Goal: Book appointment/travel/reservation

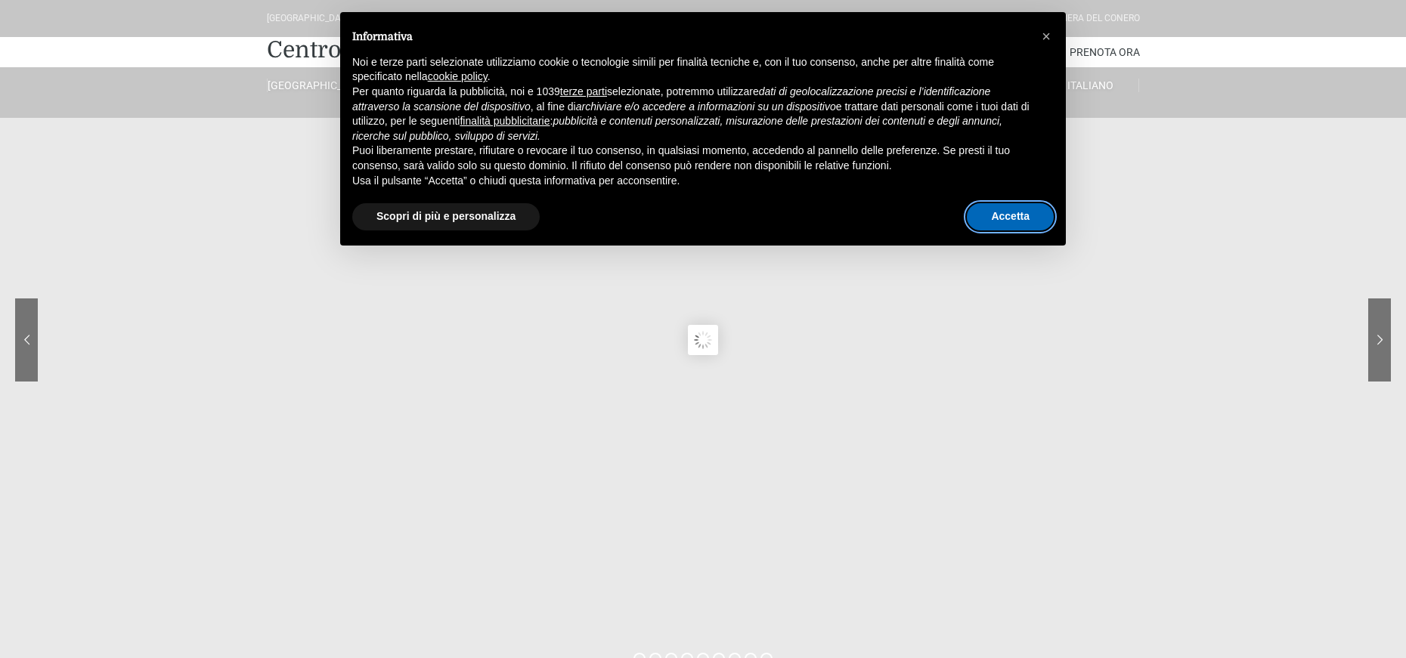
click at [989, 209] on button "Accetta" at bounding box center [1010, 216] width 87 height 27
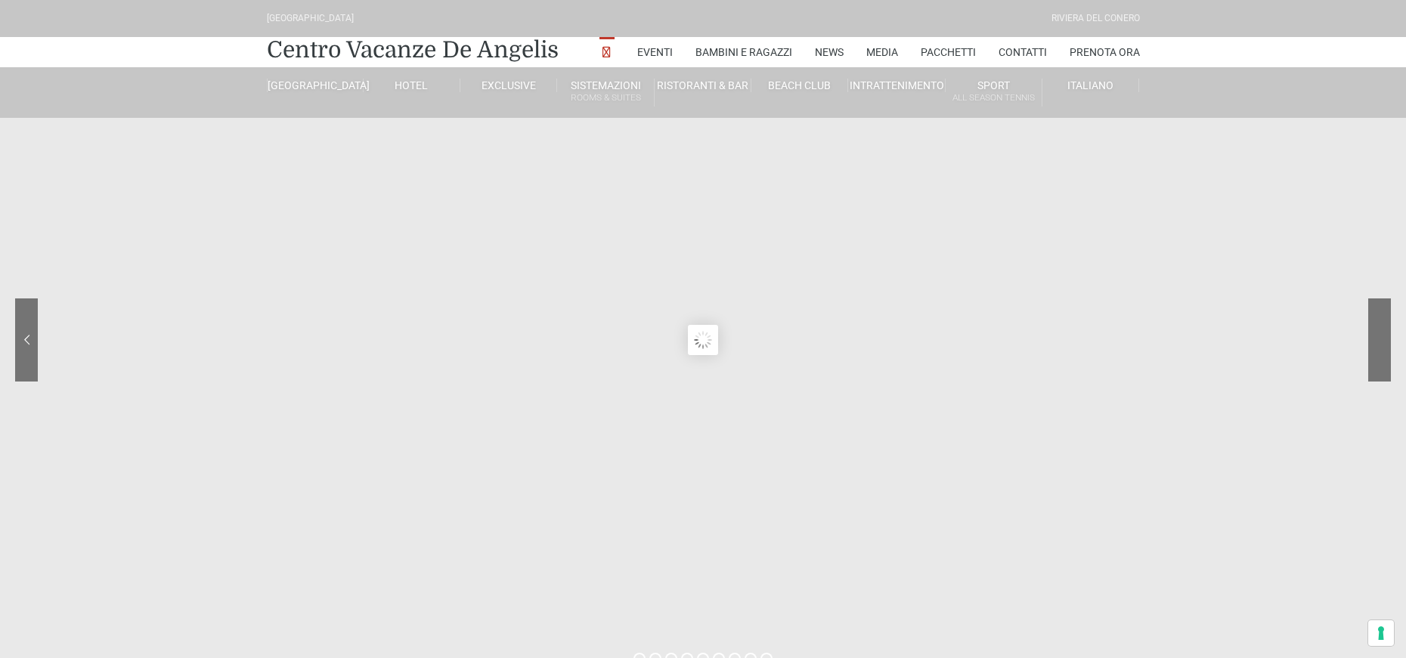
click at [1382, 343] on div at bounding box center [1323, 352] width 136 height 106
click at [1380, 343] on sr7-nav-img-live at bounding box center [1323, 340] width 136 height 83
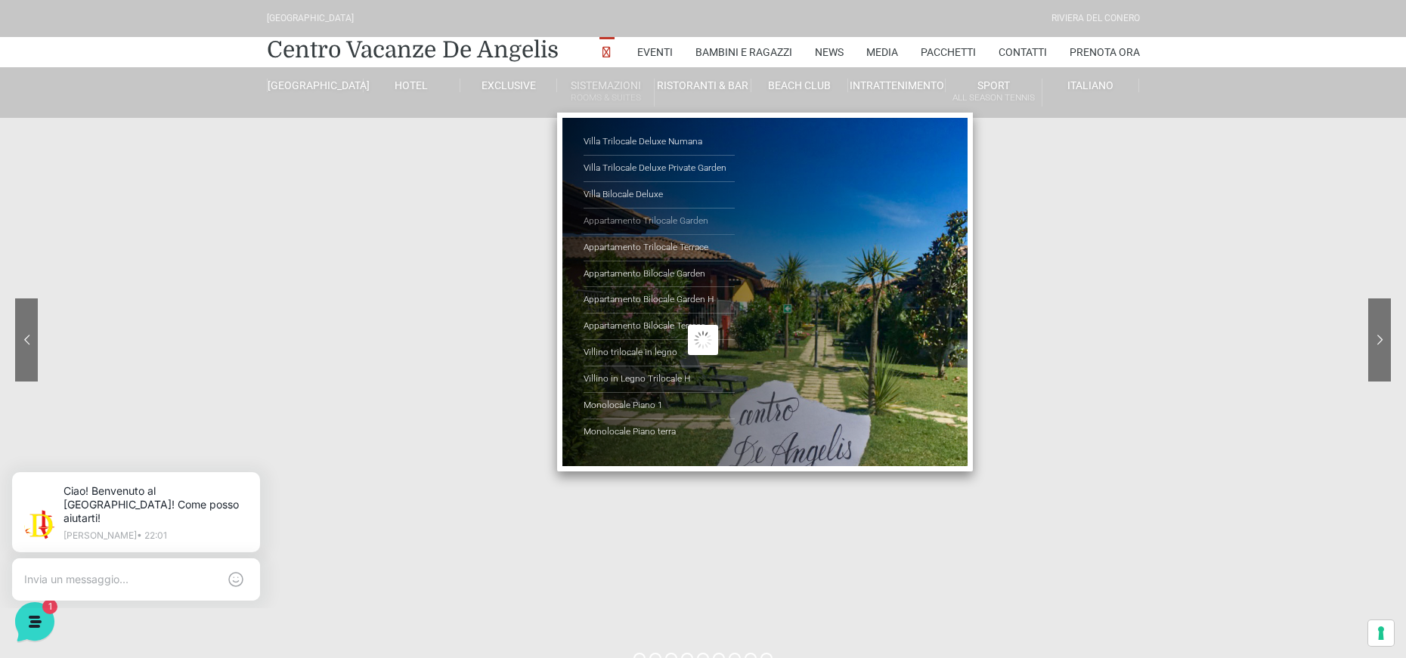
click at [630, 216] on link "Appartamento Trilocale Garden" at bounding box center [659, 222] width 151 height 26
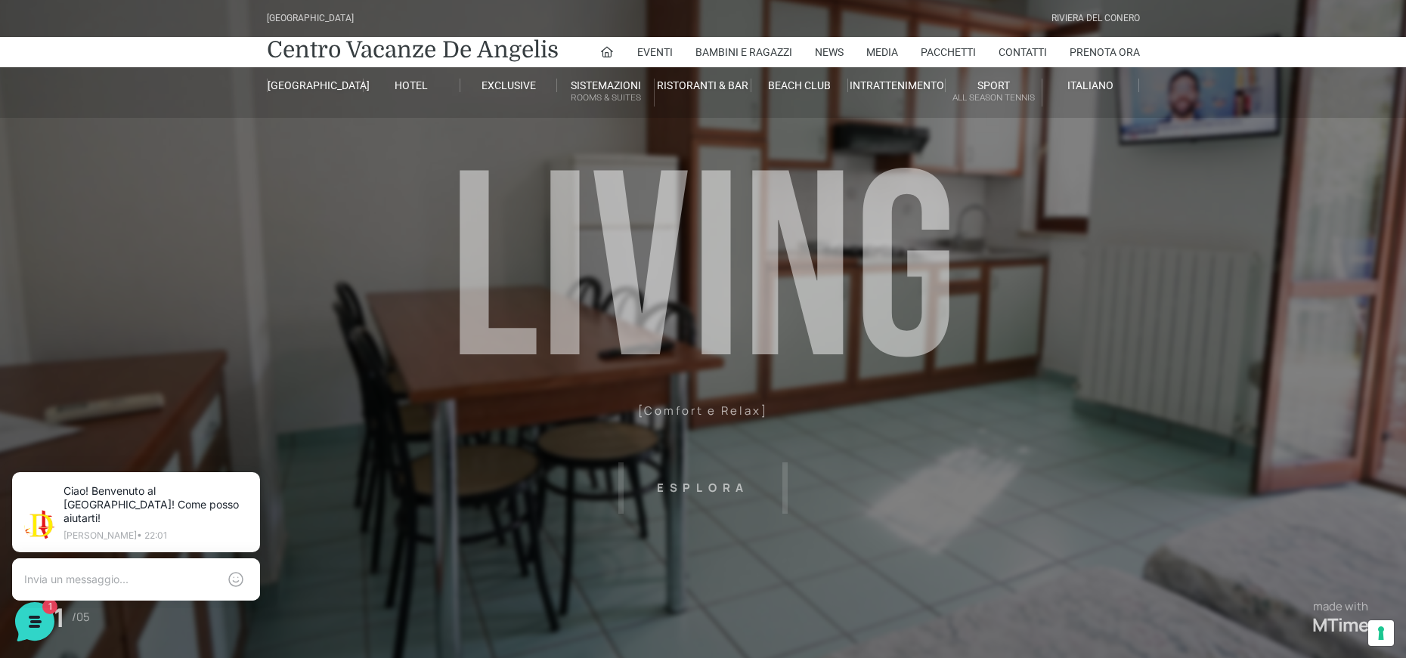
click at [689, 485] on header "[GEOGRAPHIC_DATA] [GEOGRAPHIC_DATA] Centro Vacanze [GEOGRAPHIC_DATA] Eventi Mis…" at bounding box center [703, 340] width 1406 height 680
click at [779, 485] on header "[GEOGRAPHIC_DATA] [GEOGRAPHIC_DATA] Centro Vacanze [GEOGRAPHIC_DATA] Eventi Mis…" at bounding box center [703, 340] width 1406 height 680
click at [723, 494] on header "Villaggio Hotel Resort Riviera Del Conero Centro Vacanze De Angelis Eventi Miss…" at bounding box center [703, 340] width 1406 height 680
drag, startPoint x: 1088, startPoint y: 449, endPoint x: 764, endPoint y: 420, distance: 324.8
click at [764, 420] on header "Villaggio Hotel Resort Riviera Del Conero Centro Vacanze De Angelis Eventi Miss…" at bounding box center [703, 340] width 1406 height 680
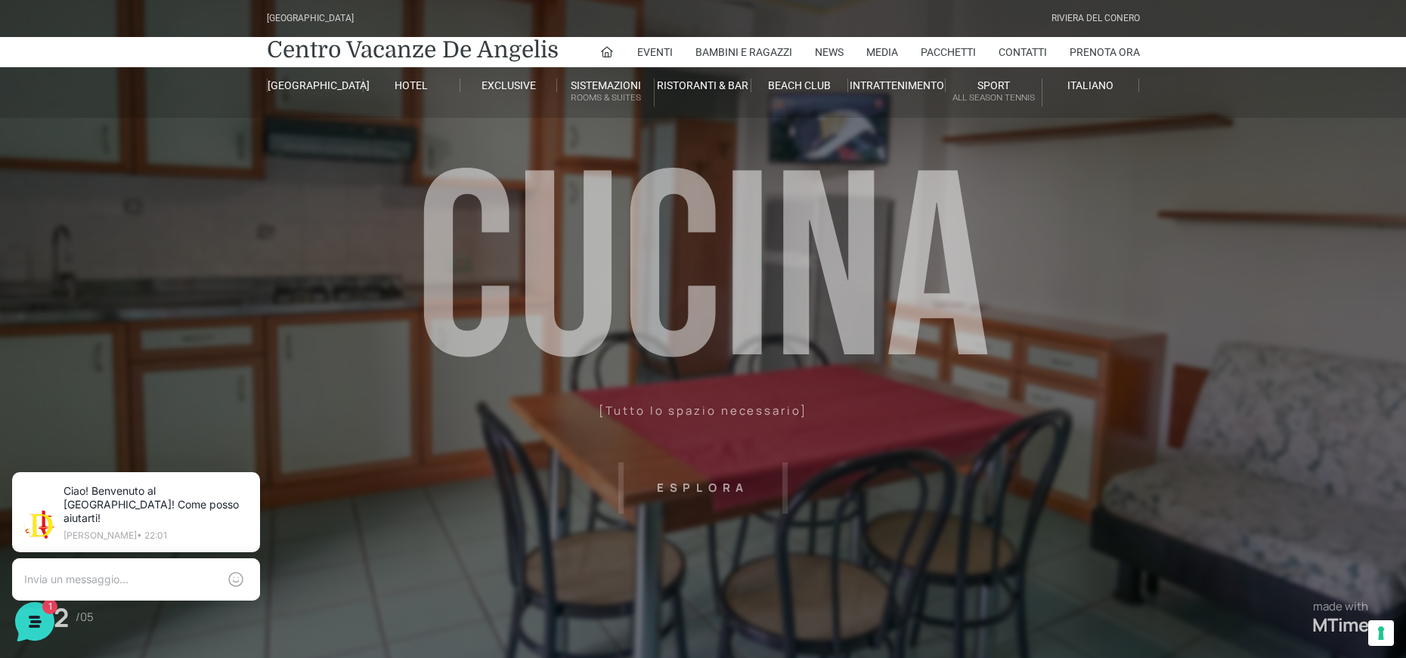
click at [706, 486] on header "Villaggio Hotel Resort Riviera Del Conero Centro Vacanze De Angelis Eventi Miss…" at bounding box center [703, 340] width 1406 height 680
click at [928, 445] on header "Villaggio Hotel Resort Riviera Del Conero Centro Vacanze De Angelis Eventi Miss…" at bounding box center [703, 340] width 1406 height 680
click at [729, 496] on header "Villaggio Hotel Resort Riviera Del Conero Centro Vacanze De Angelis Eventi Miss…" at bounding box center [703, 340] width 1406 height 680
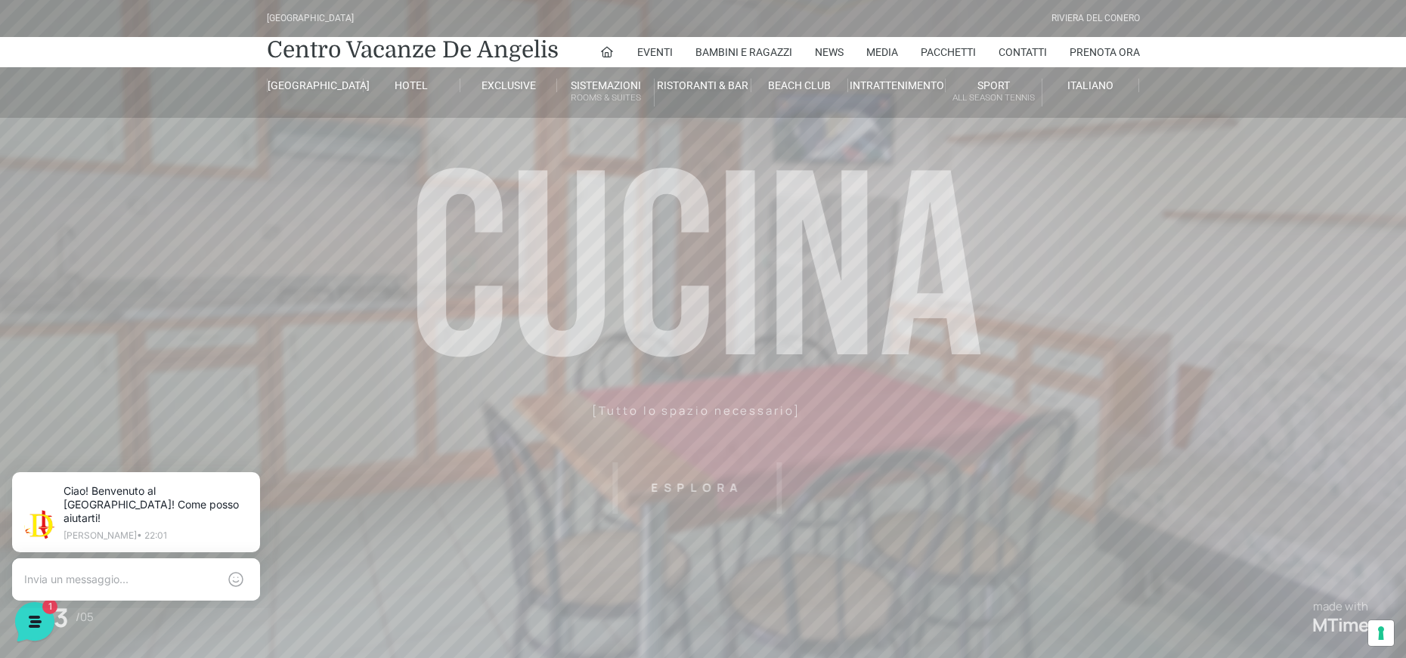
click at [729, 494] on header "Villaggio Hotel Resort Riviera Del Conero Centro Vacanze De Angelis Eventi Miss…" at bounding box center [703, 340] width 1406 height 680
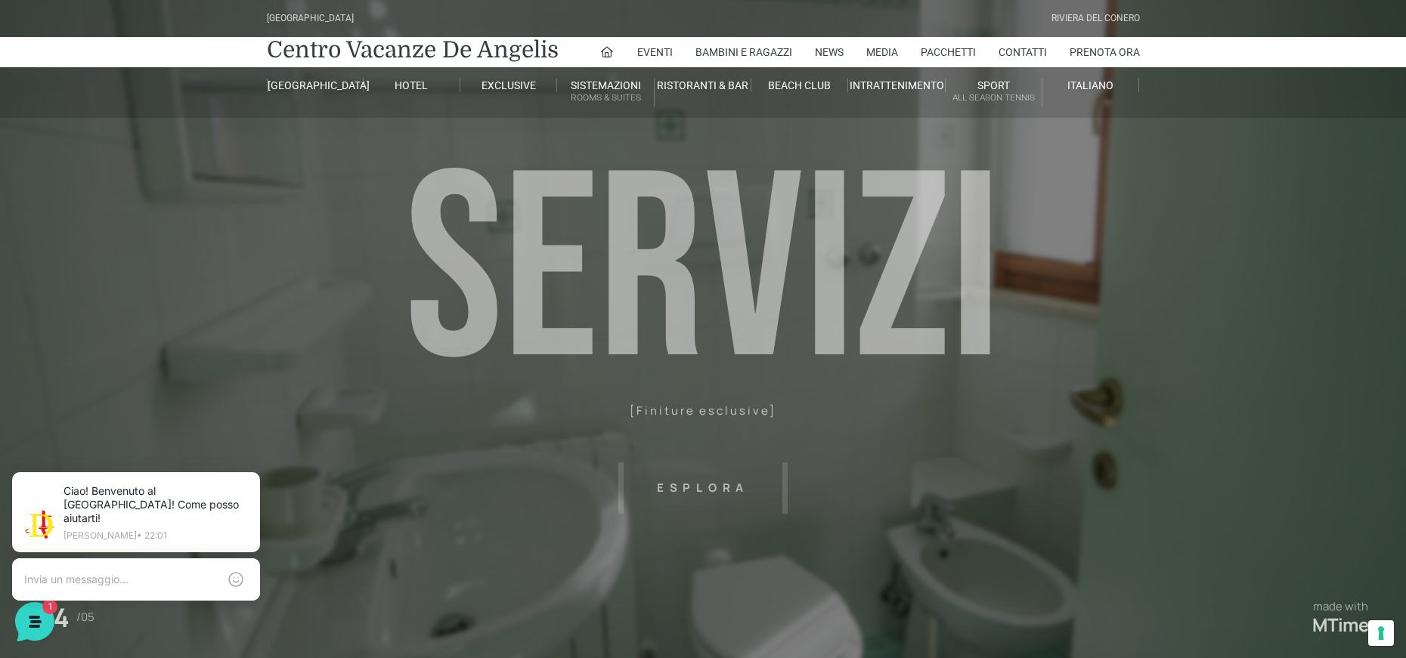
click at [708, 429] on header "Villaggio Hotel Resort Riviera Del Conero Centro Vacanze De Angelis Eventi Miss…" at bounding box center [703, 340] width 1406 height 680
click at [727, 482] on header "Villaggio Hotel Resort Riviera Del Conero Centro Vacanze De Angelis Eventi Miss…" at bounding box center [703, 340] width 1406 height 680
click at [788, 492] on header "Villaggio Hotel Resort Riviera Del Conero Centro Vacanze De Angelis Eventi Miss…" at bounding box center [703, 340] width 1406 height 680
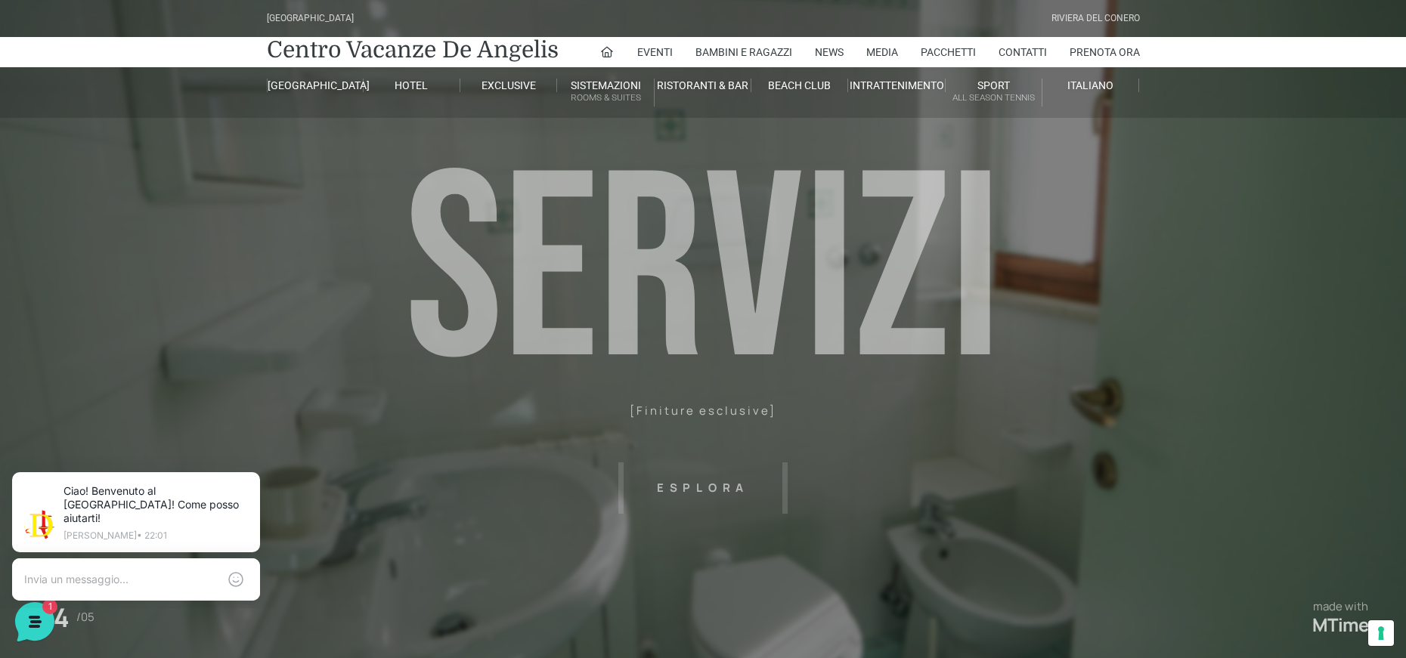
click at [855, 274] on header "Villaggio Hotel Resort Riviera Del Conero Centro Vacanze De Angelis Eventi Miss…" at bounding box center [703, 340] width 1406 height 680
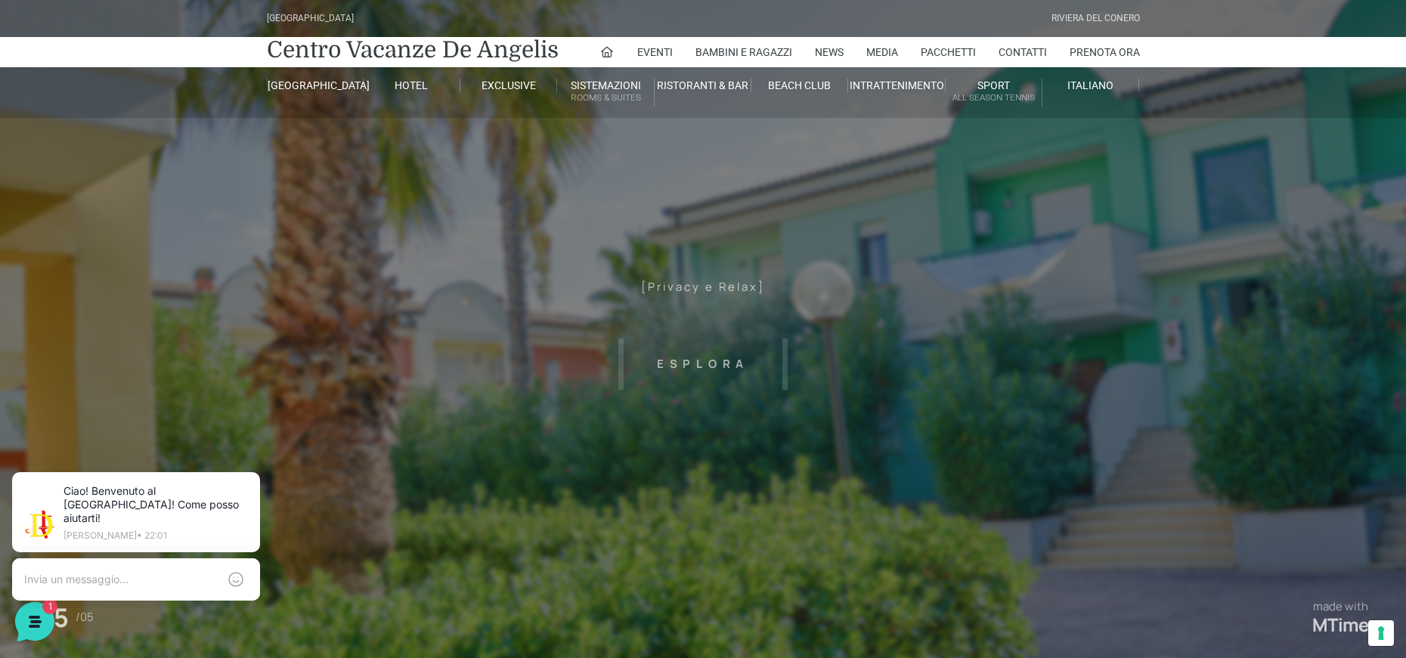
click at [720, 289] on header "Villaggio Hotel Resort Riviera Del Conero Centro Vacanze De Angelis Eventi Miss…" at bounding box center [703, 340] width 1406 height 680
click at [763, 353] on header "Villaggio Hotel Resort Riviera Del Conero Centro Vacanze De Angelis Eventi Miss…" at bounding box center [703, 340] width 1406 height 680
click at [744, 359] on header "Villaggio Hotel Resort Riviera Del Conero Centro Vacanze De Angelis Eventi Miss…" at bounding box center [703, 340] width 1406 height 680
click at [844, 463] on header "Villaggio Hotel Resort Riviera Del Conero Centro Vacanze De Angelis Eventi Miss…" at bounding box center [703, 340] width 1406 height 680
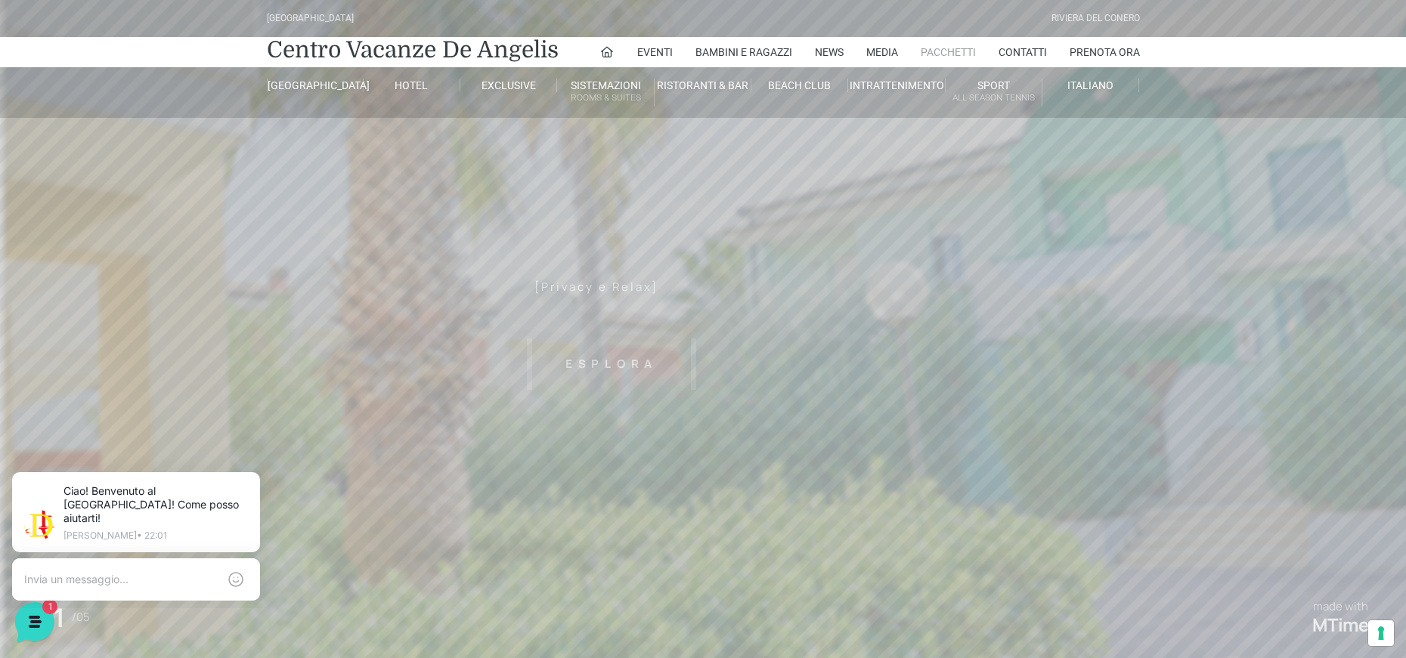
click at [958, 53] on link "Pacchetti" at bounding box center [948, 52] width 55 height 30
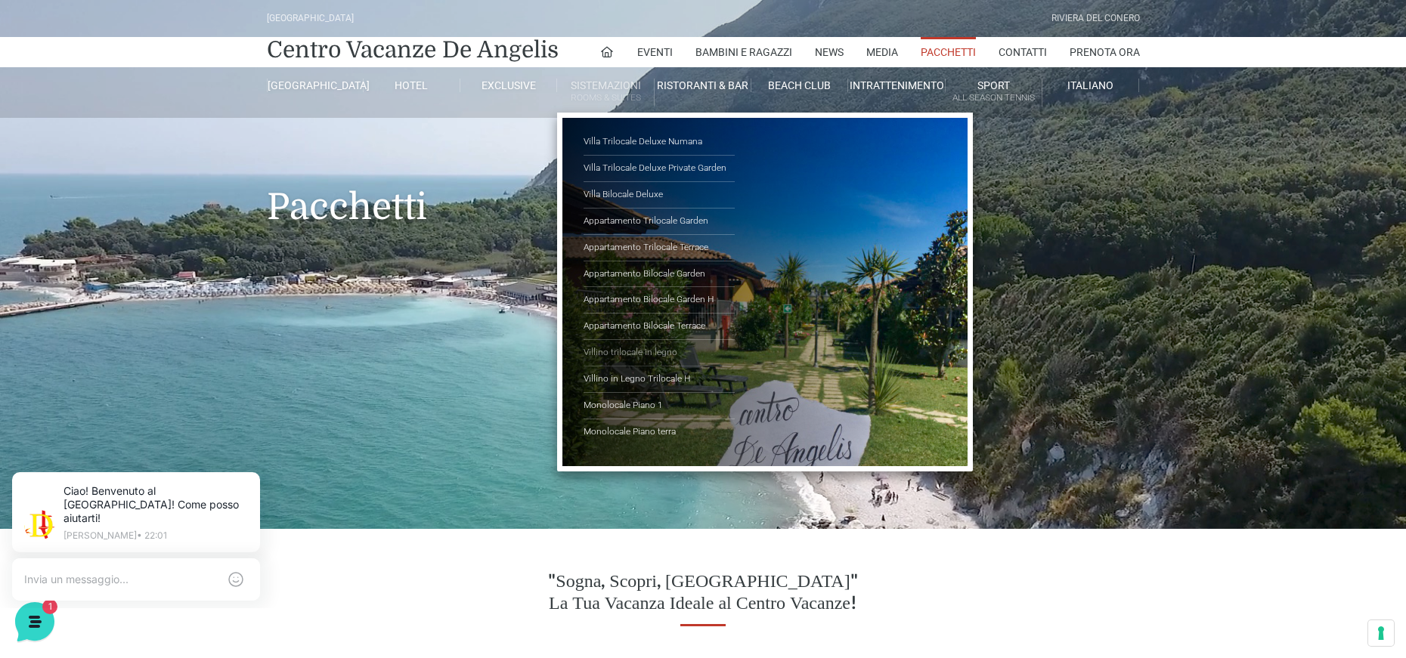
click at [662, 348] on link "Villino trilocale in legno" at bounding box center [659, 353] width 151 height 26
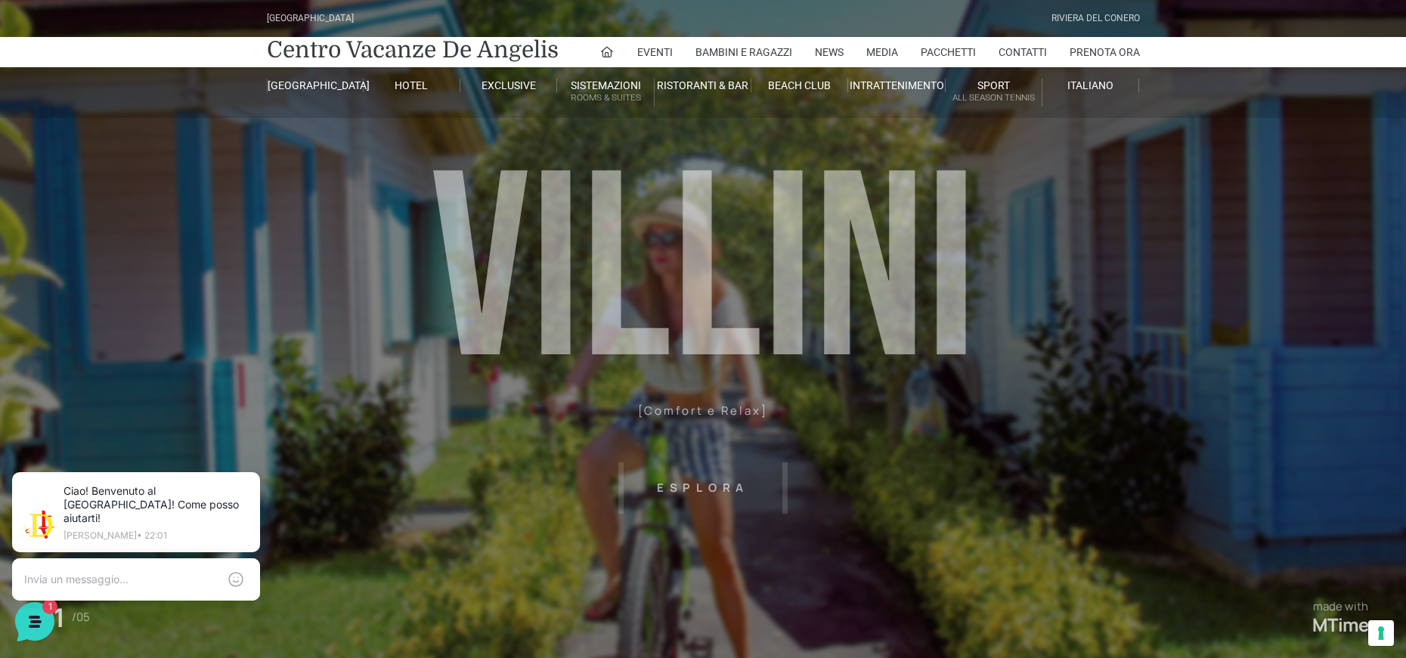
click at [931, 389] on header "Villaggio Hotel Resort Riviera Del Conero Centro Vacanze De Angelis Eventi Miss…" at bounding box center [703, 340] width 1406 height 680
click at [763, 412] on header "Villaggio Hotel Resort Riviera Del Conero Centro Vacanze De Angelis Eventi Miss…" at bounding box center [703, 340] width 1406 height 680
click at [726, 491] on header "Villaggio Hotel Resort Riviera Del Conero Centro Vacanze De Angelis Eventi Miss…" at bounding box center [703, 340] width 1406 height 680
click at [687, 484] on header "Villaggio Hotel Resort Riviera Del Conero Centro Vacanze De Angelis Eventi Miss…" at bounding box center [703, 340] width 1406 height 680
click at [704, 481] on header "Villaggio Hotel Resort Riviera Del Conero Centro Vacanze De Angelis Eventi Miss…" at bounding box center [703, 340] width 1406 height 680
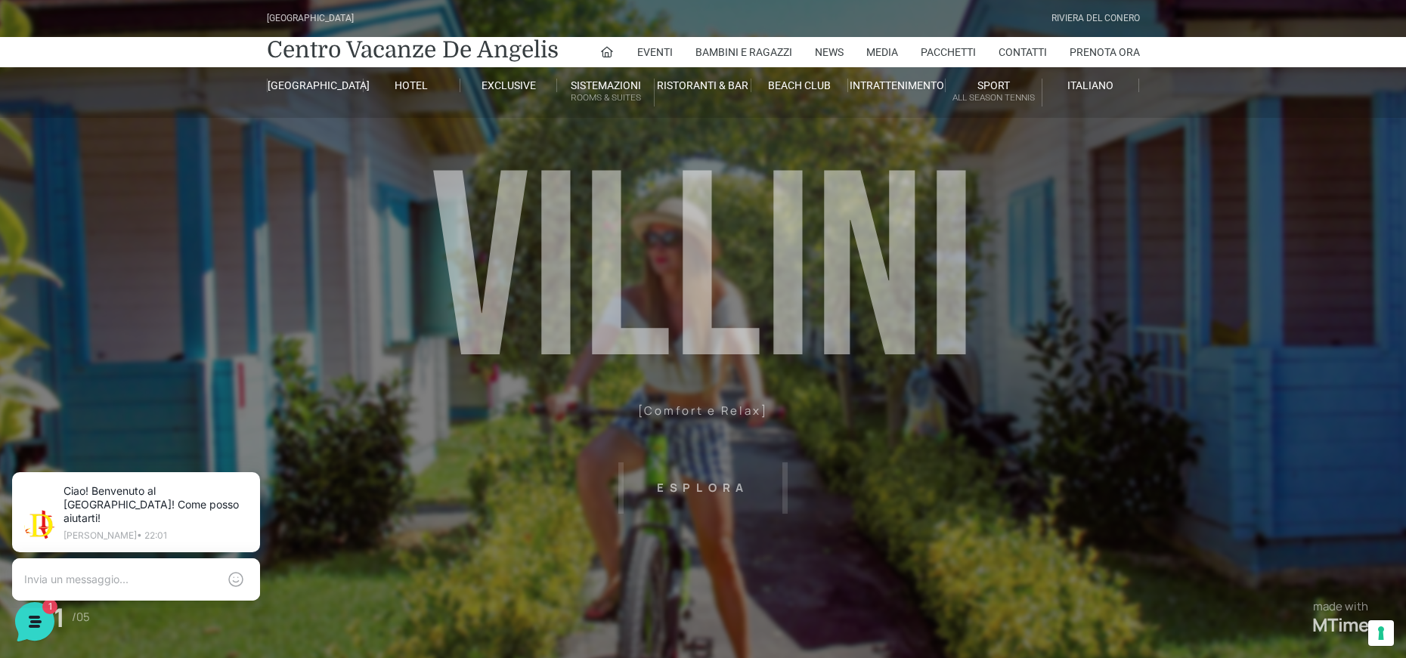
click at [782, 481] on header "Villaggio Hotel Resort Riviera Del Conero Centro Vacanze De Angelis Eventi Miss…" at bounding box center [703, 340] width 1406 height 680
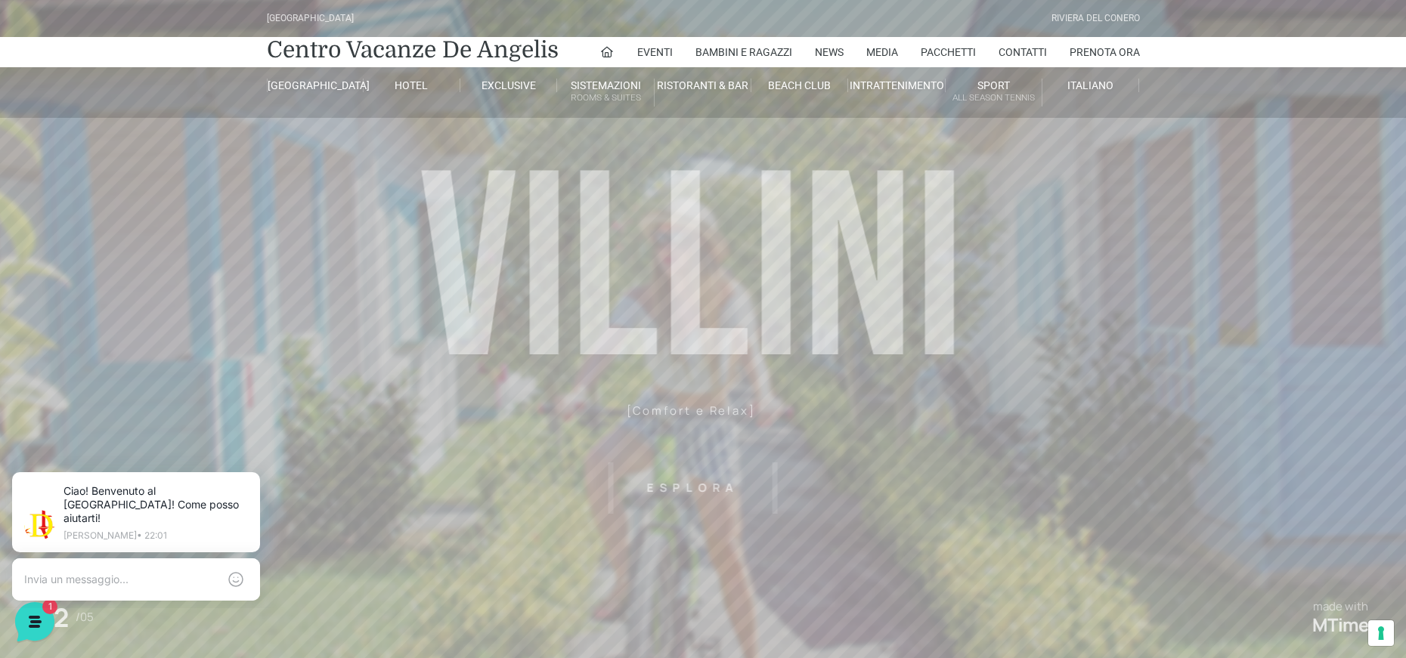
click at [732, 487] on header "Villaggio Hotel Resort Riviera Del Conero Centro Vacanze De Angelis Eventi Miss…" at bounding box center [703, 340] width 1406 height 680
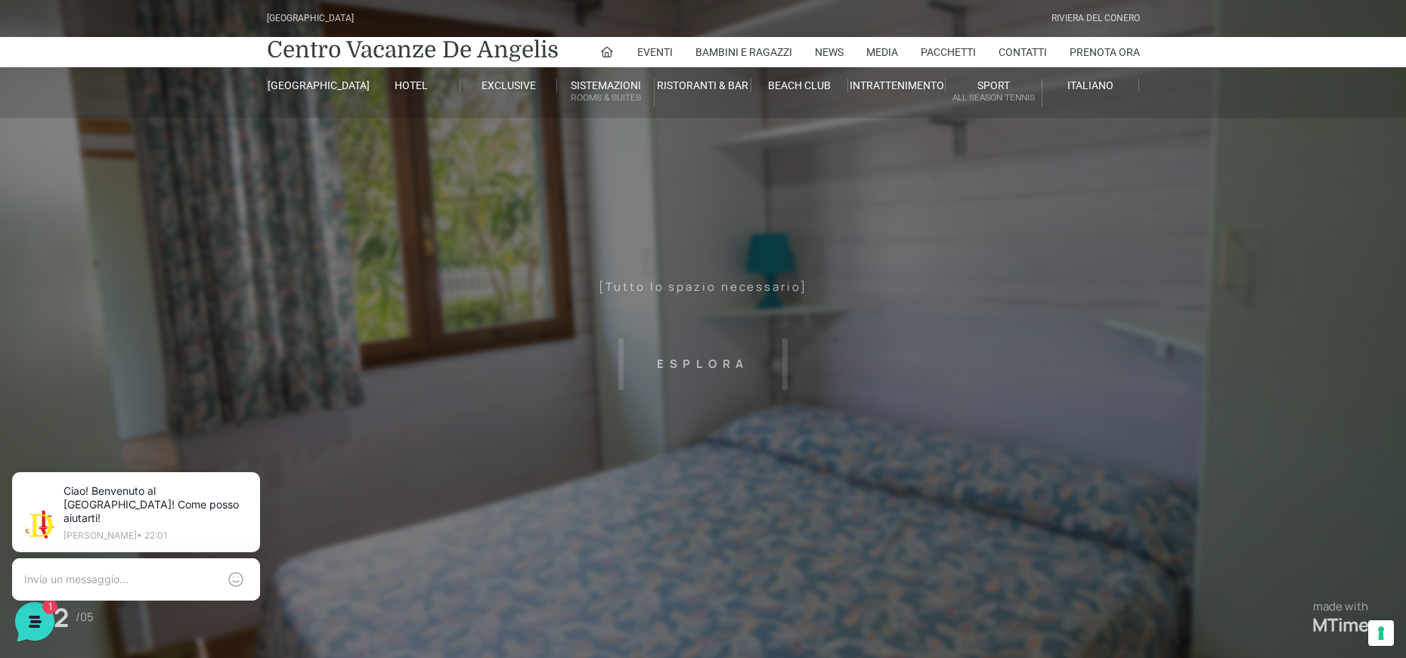
click at [780, 373] on header "Villaggio Hotel Resort Riviera Del Conero Centro Vacanze De Angelis Eventi Miss…" at bounding box center [703, 340] width 1406 height 680
click at [710, 361] on header "Villaggio Hotel Resort Riviera Del Conero Centro Vacanze De Angelis Eventi Miss…" at bounding box center [703, 340] width 1406 height 680
click at [364, 51] on link "Centro Vacanze De Angelis" at bounding box center [413, 50] width 292 height 30
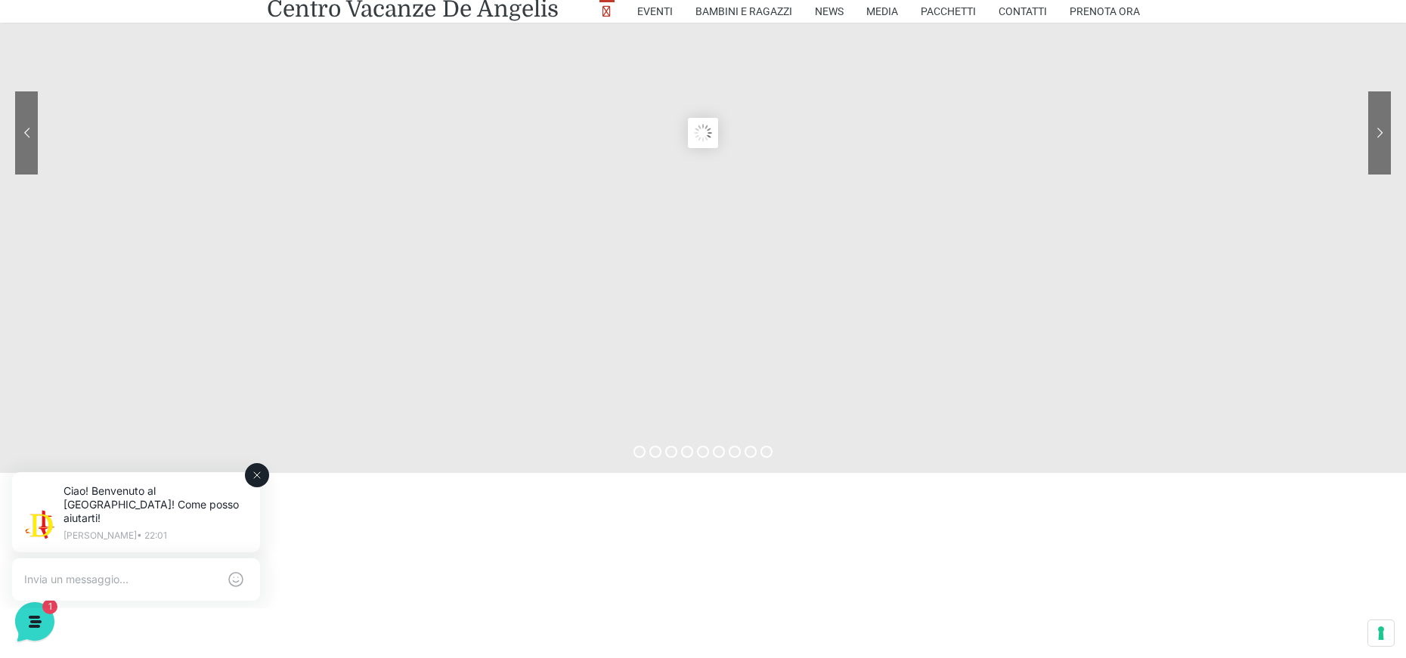
click at [257, 477] on icon at bounding box center [257, 475] width 12 height 12
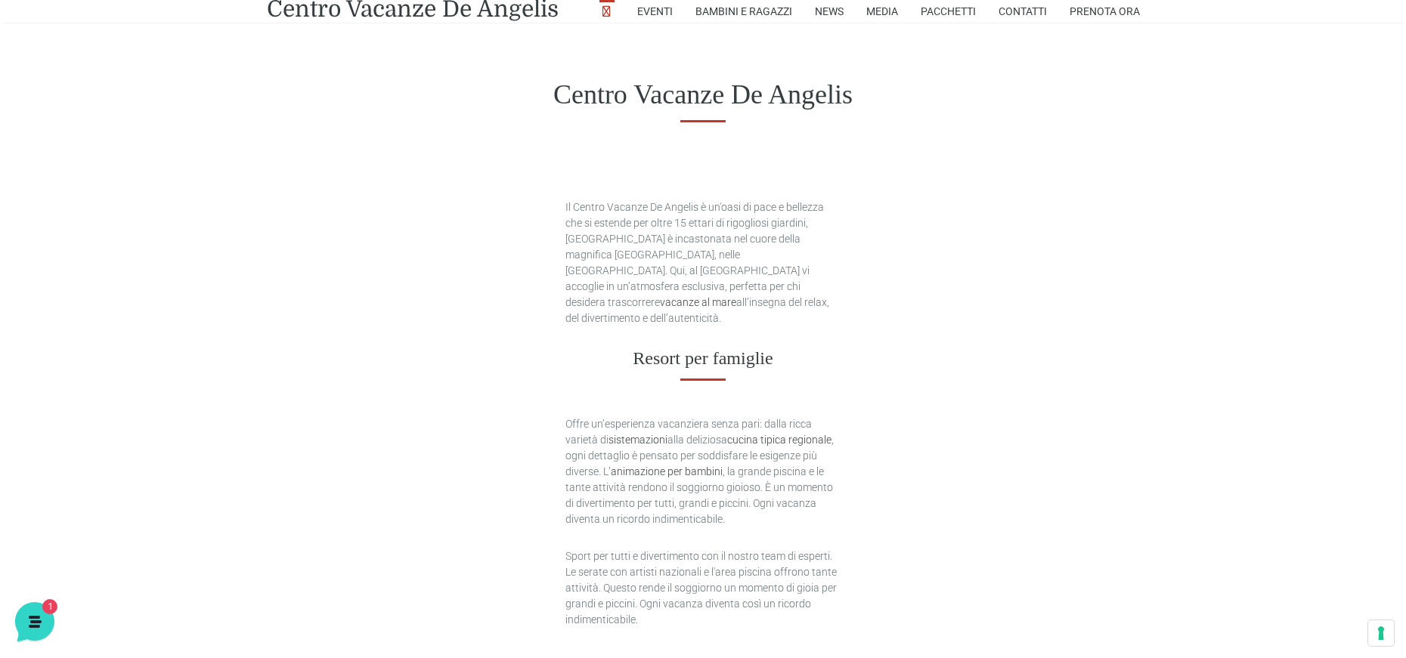
scroll to position [416, 0]
